Goal: Task Accomplishment & Management: Use online tool/utility

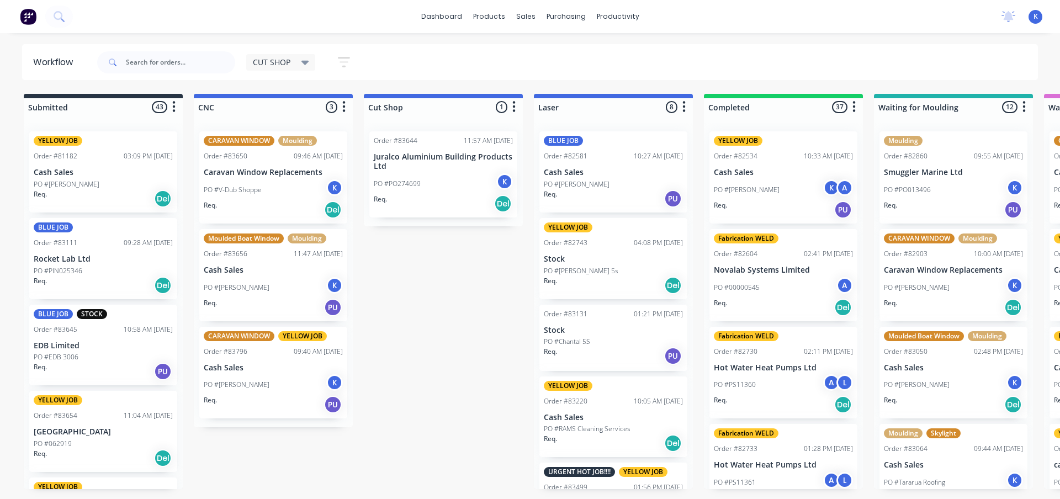
scroll to position [110, 0]
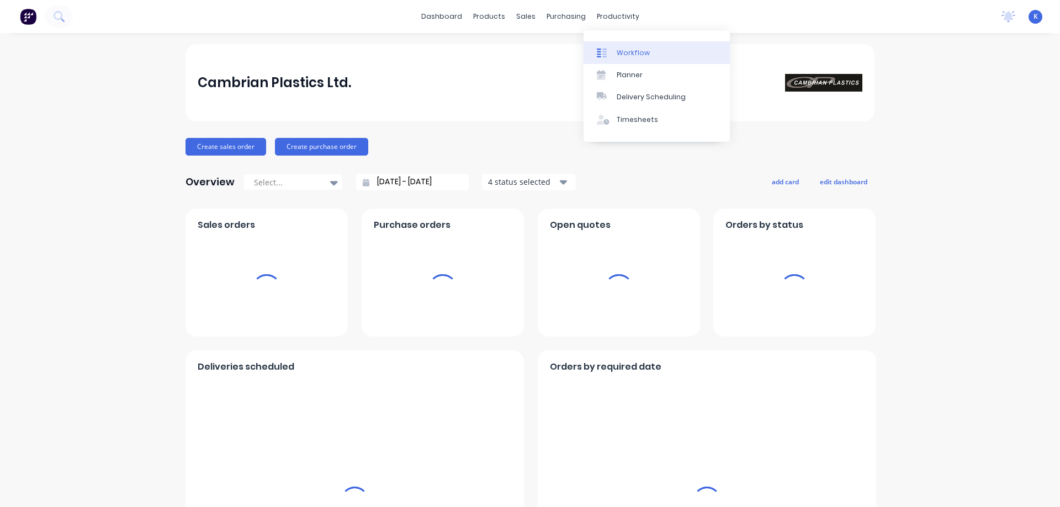
click at [625, 51] on div "Workflow" at bounding box center [633, 53] width 33 height 10
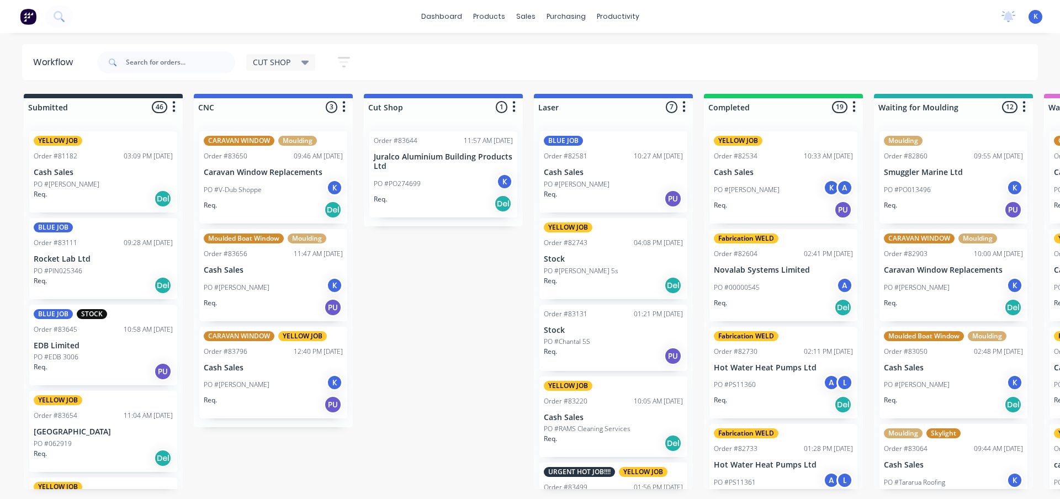
click at [286, 58] on span "CUT SHOP" at bounding box center [272, 62] width 38 height 12
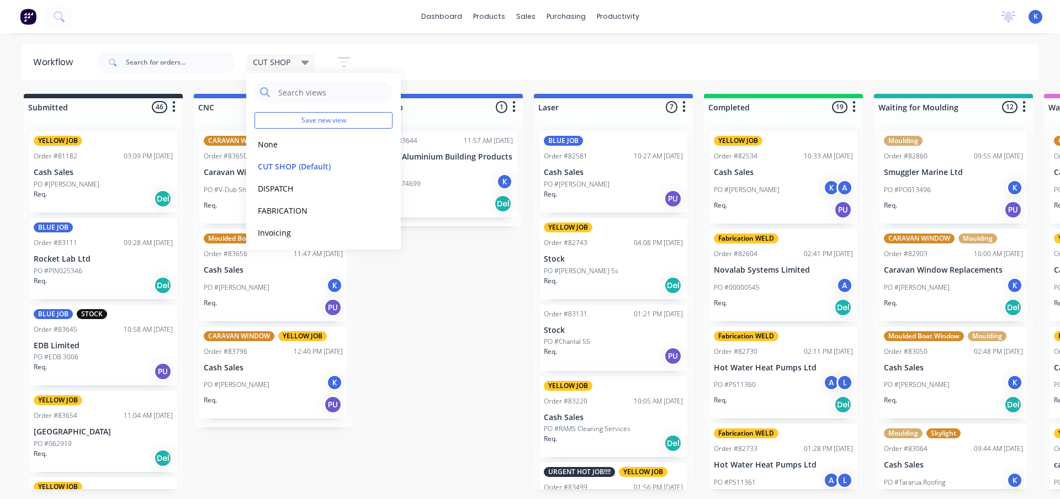
click at [286, 57] on span "CUT SHOP" at bounding box center [272, 62] width 38 height 12
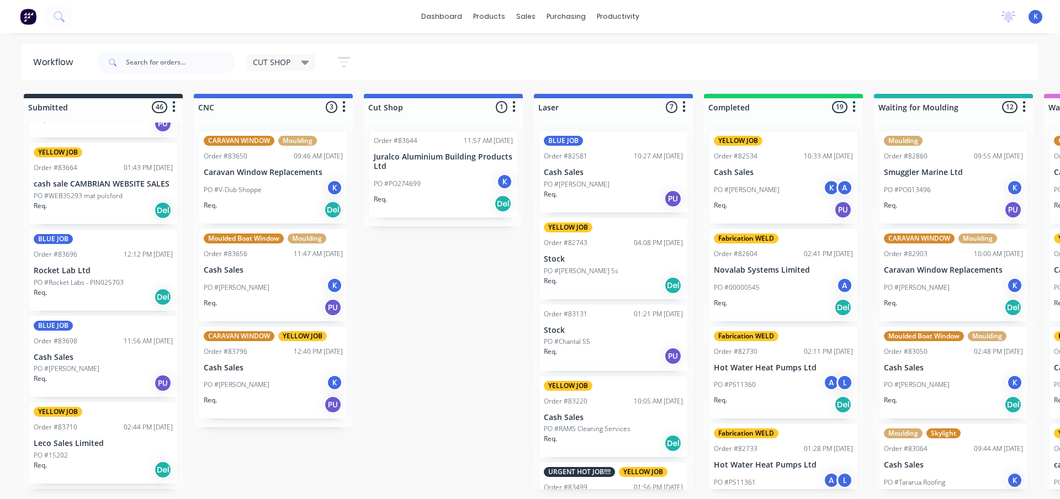
scroll to position [442, 0]
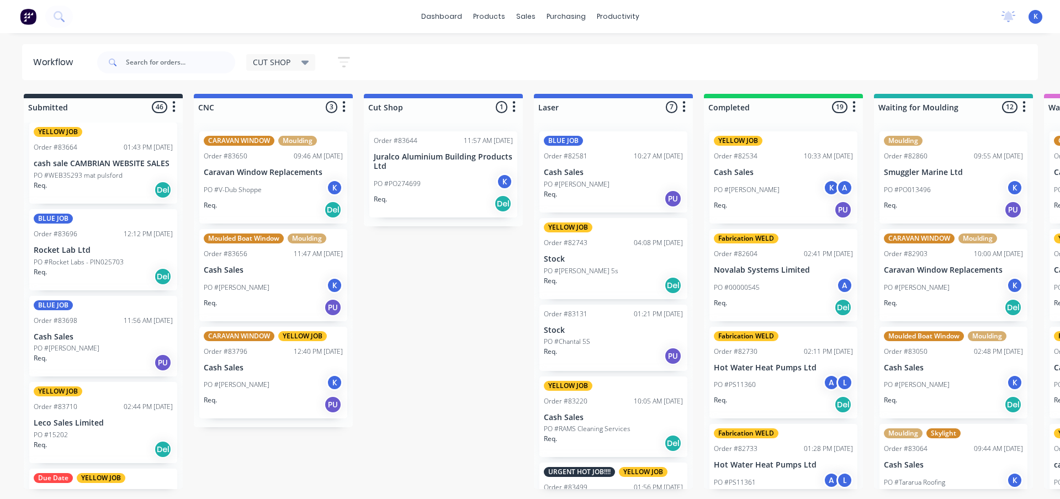
click at [52, 338] on p "Cash Sales" at bounding box center [103, 336] width 139 height 9
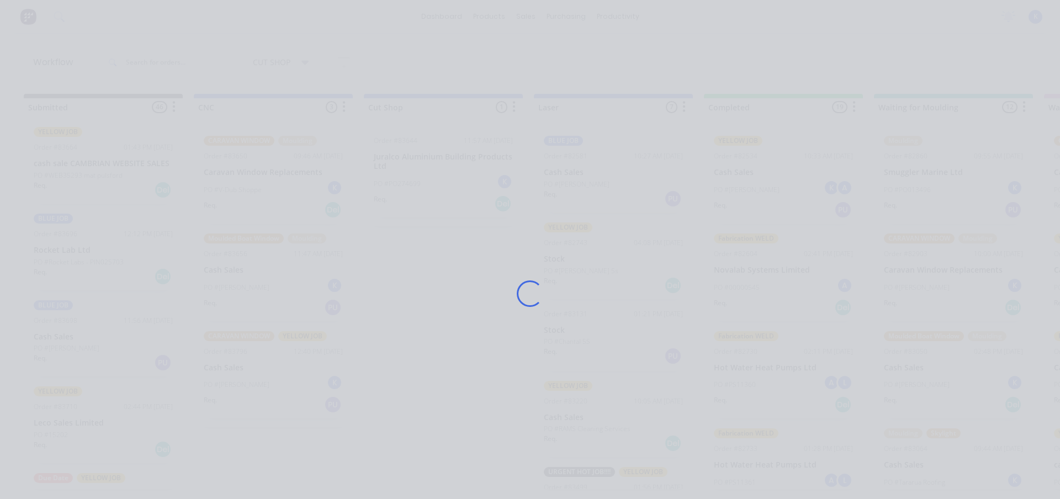
click at [52, 338] on div "Loading..." at bounding box center [530, 249] width 1060 height 499
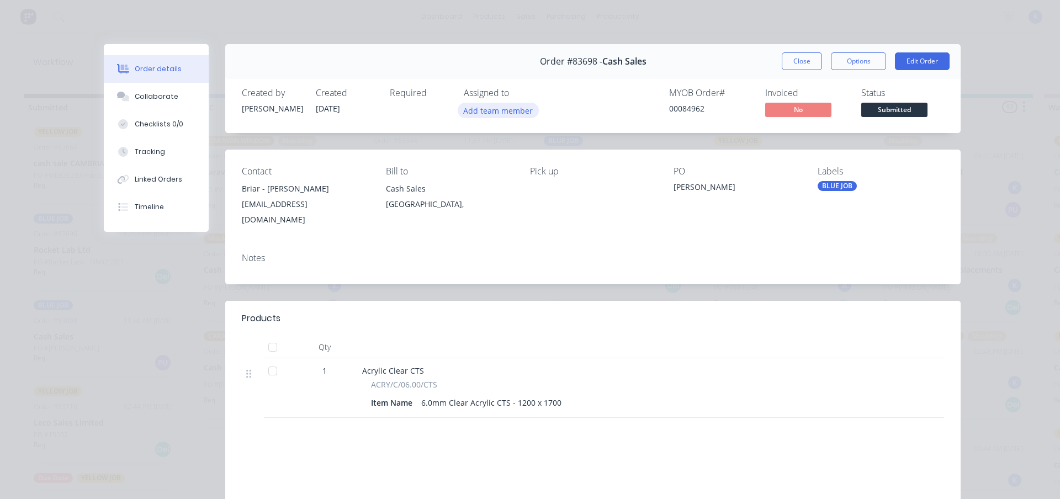
click at [511, 110] on button "Add team member" at bounding box center [498, 110] width 81 height 15
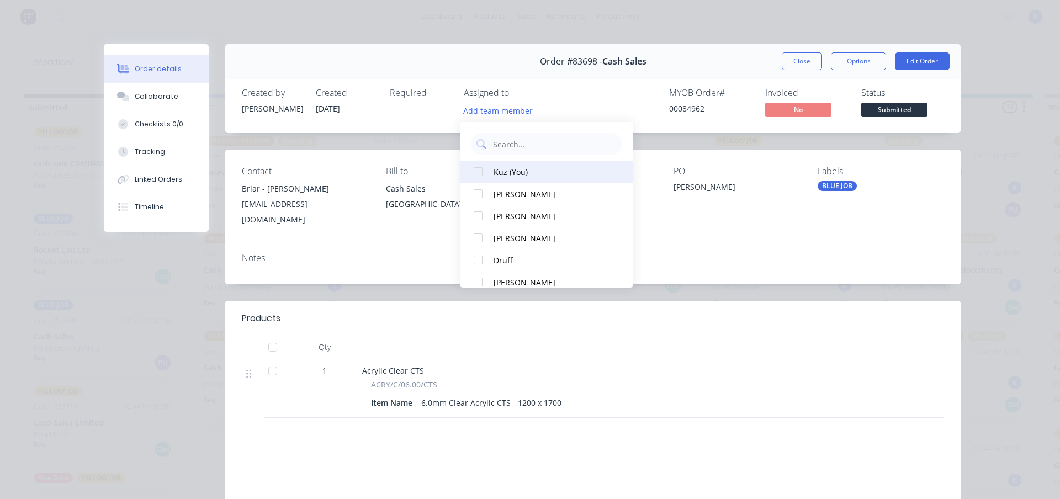
drag, startPoint x: 484, startPoint y: 167, endPoint x: 599, endPoint y: 165, distance: 115.9
click at [483, 167] on div at bounding box center [478, 172] width 22 height 22
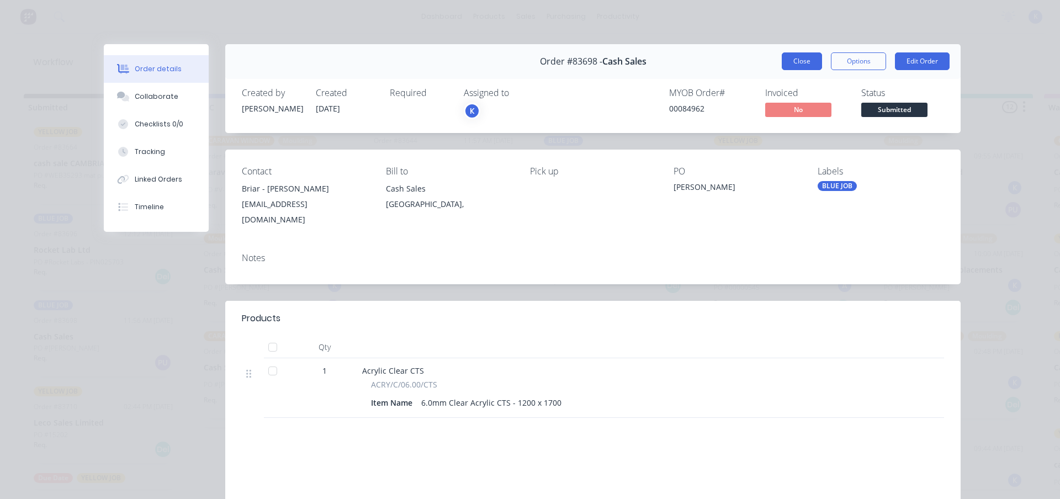
drag, startPoint x: 806, startPoint y: 66, endPoint x: 786, endPoint y: 72, distance: 20.9
click at [801, 67] on button "Close" at bounding box center [802, 61] width 40 height 18
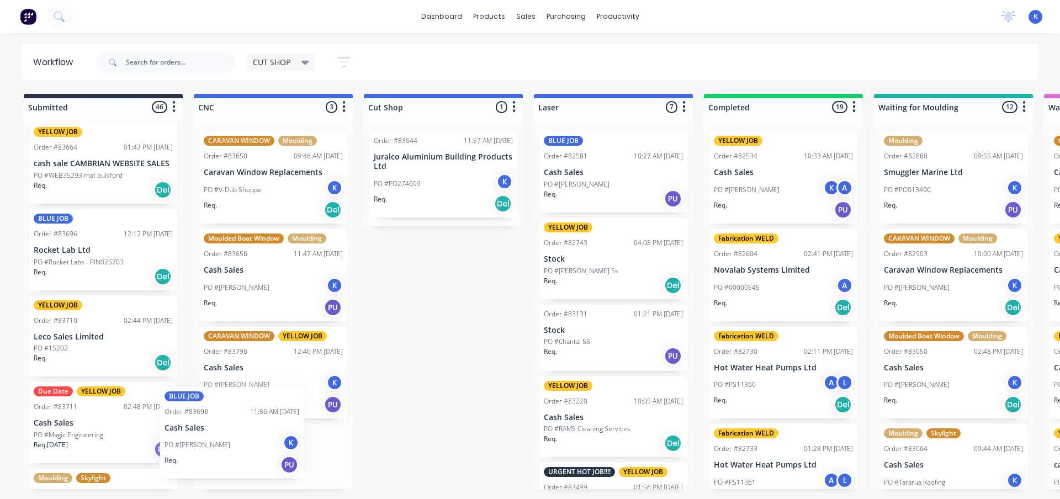
scroll to position [33, 0]
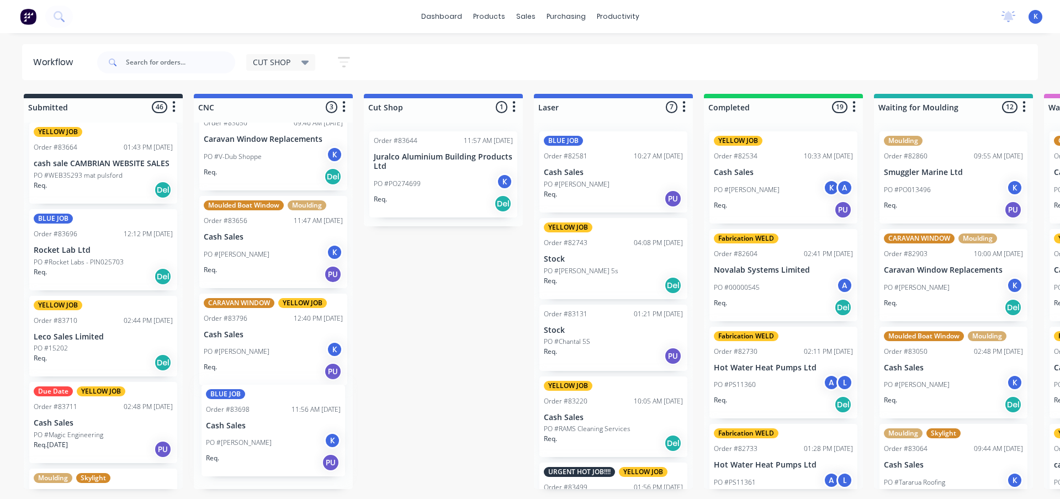
drag, startPoint x: 59, startPoint y: 353, endPoint x: 241, endPoint y: 440, distance: 202.2
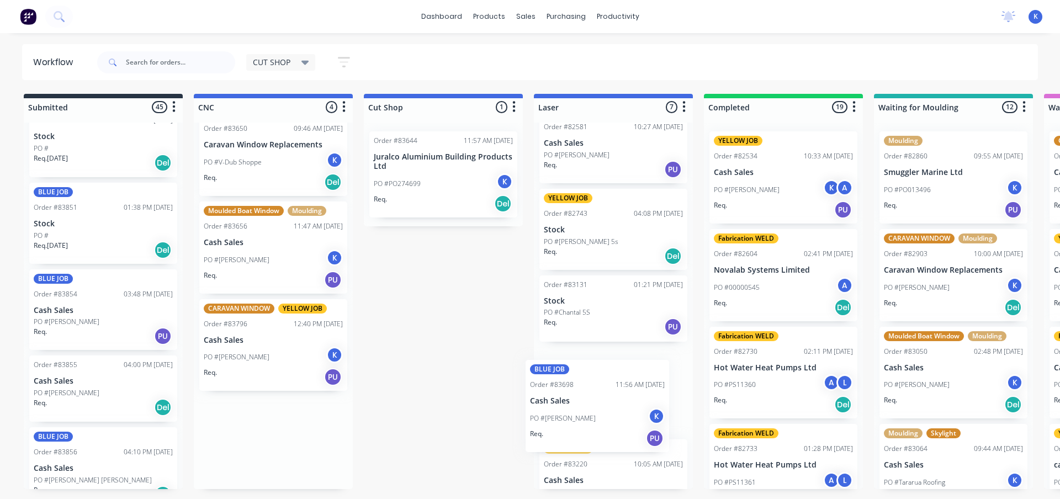
scroll to position [30, 0]
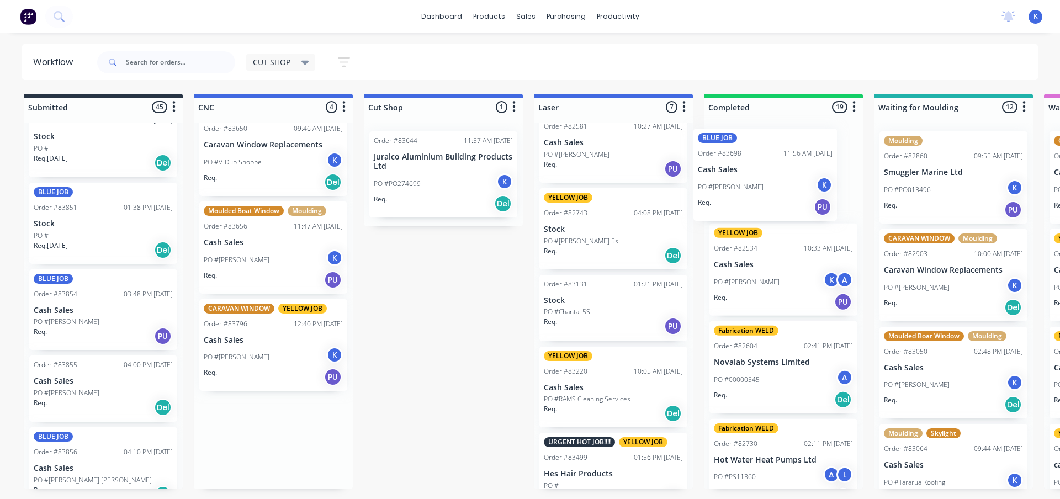
drag, startPoint x: 223, startPoint y: 443, endPoint x: 723, endPoint y: 179, distance: 565.4
